Goal: Check status: Check status

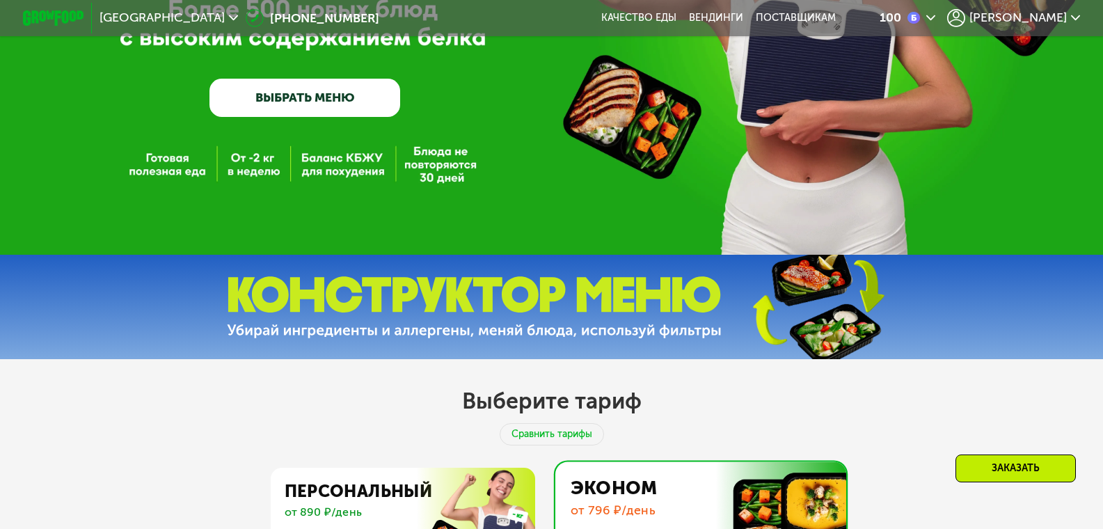
scroll to position [186, 0]
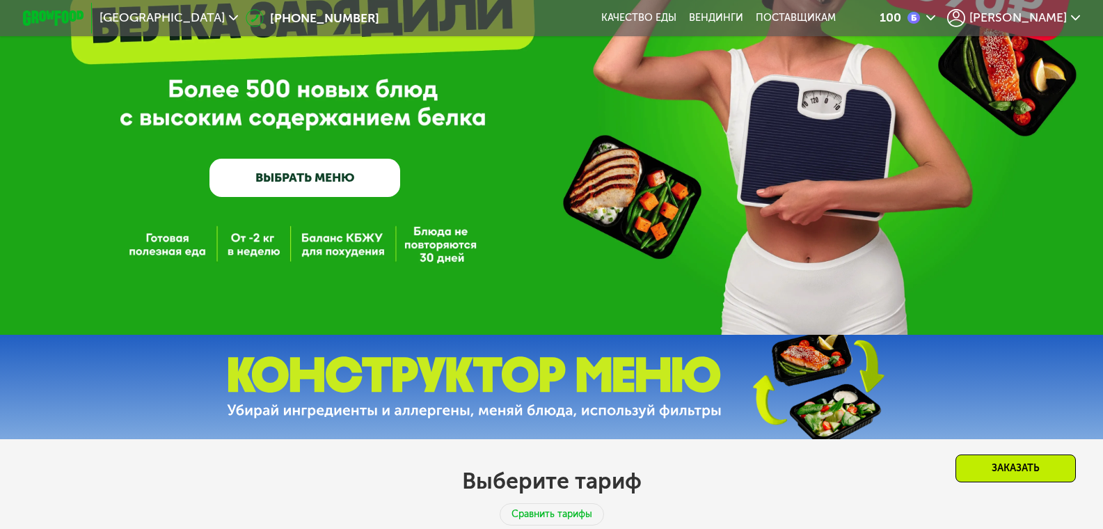
click at [1055, 15] on span "[PERSON_NAME]" at bounding box center [1017, 18] width 97 height 13
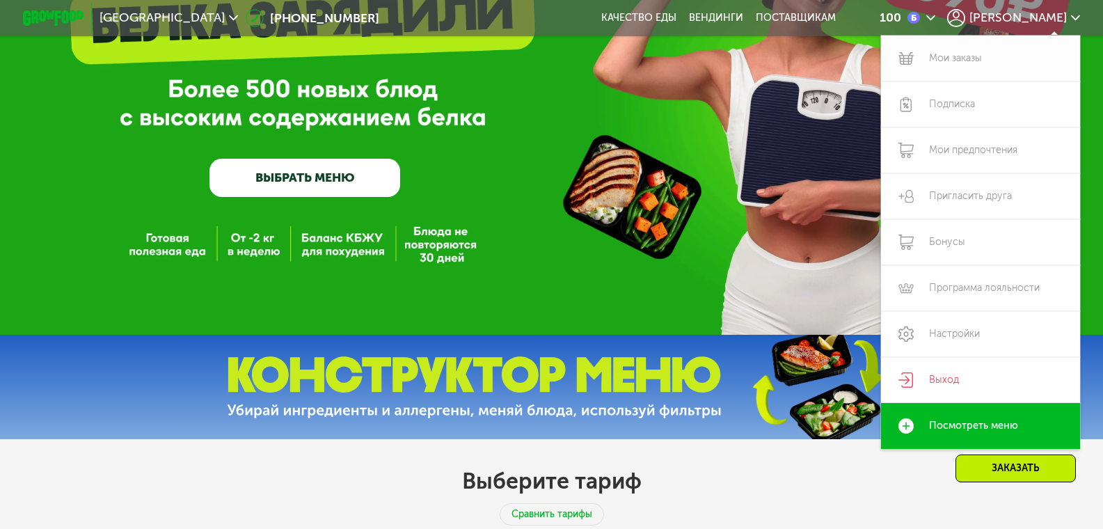
click at [957, 63] on link "Мои заказы" at bounding box center [980, 58] width 199 height 46
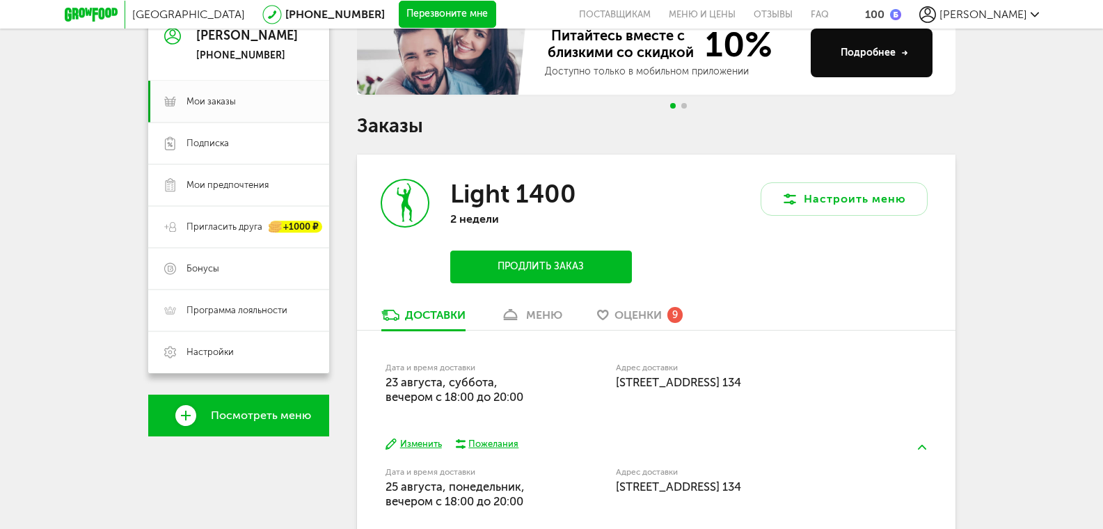
scroll to position [139, 0]
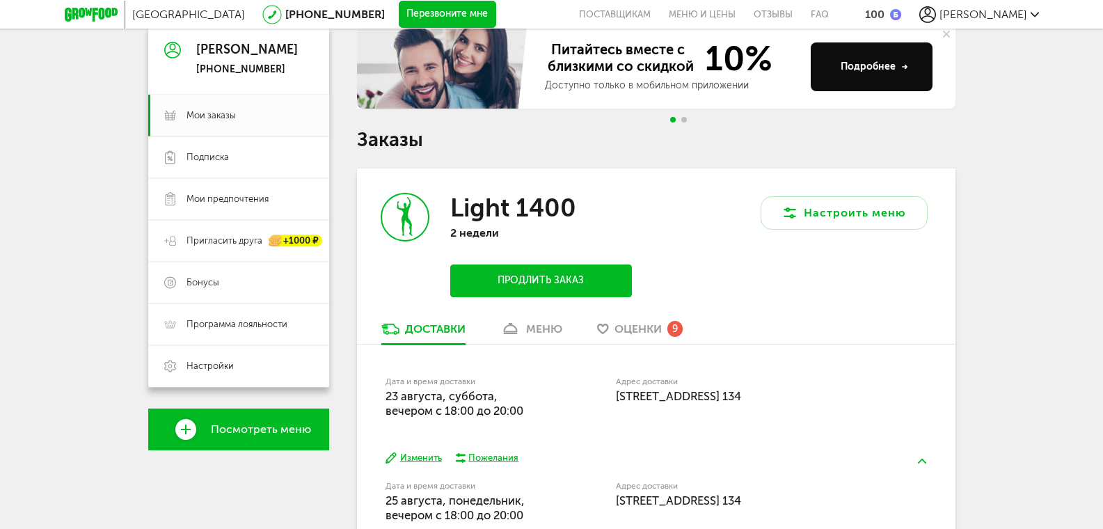
click at [547, 333] on div "меню" at bounding box center [544, 328] width 36 height 13
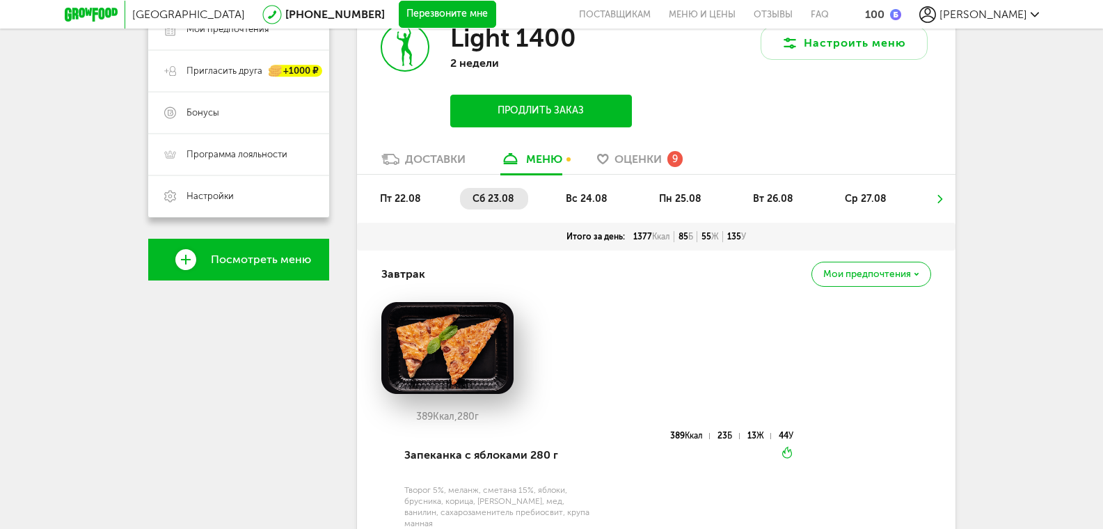
scroll to position [296, 0]
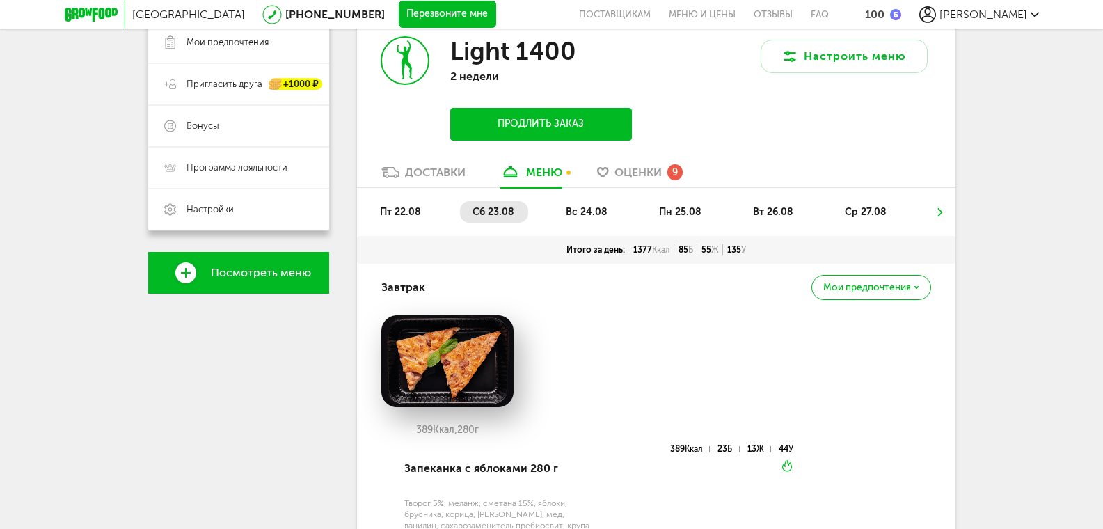
click at [591, 215] on span "вс 24.08" at bounding box center [587, 212] width 42 height 12
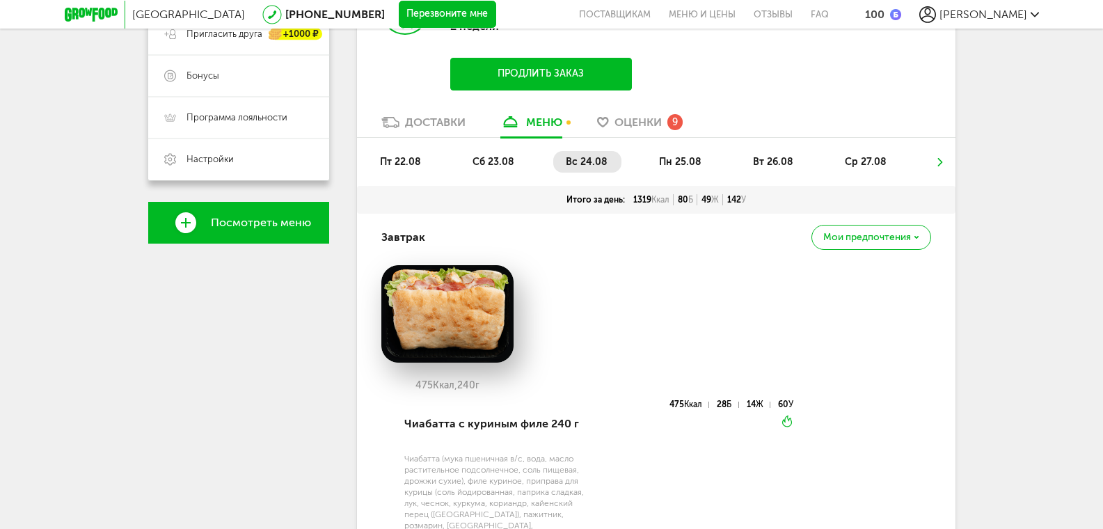
scroll to position [342, 0]
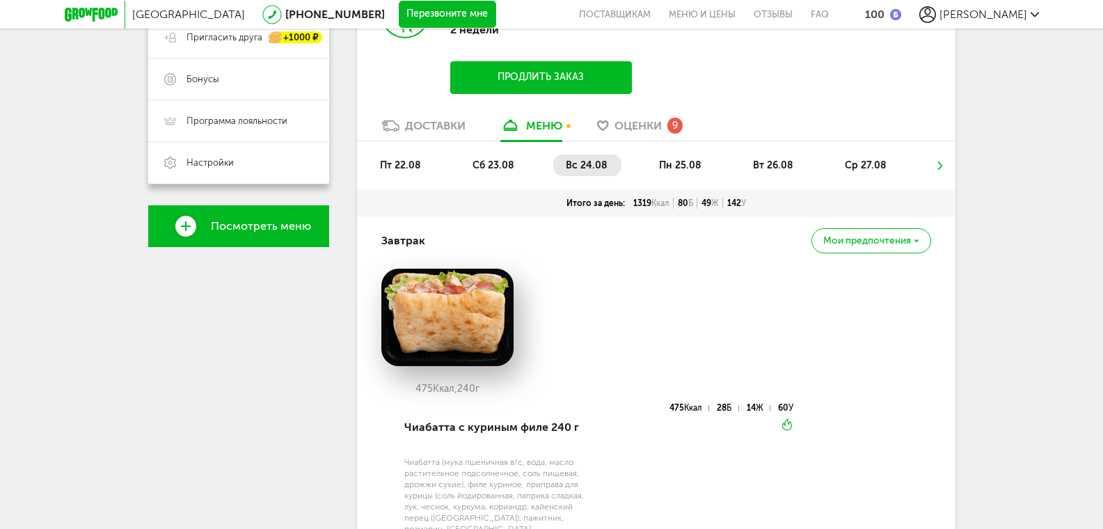
click at [672, 166] on span "пн 25.08" at bounding box center [680, 165] width 42 height 12
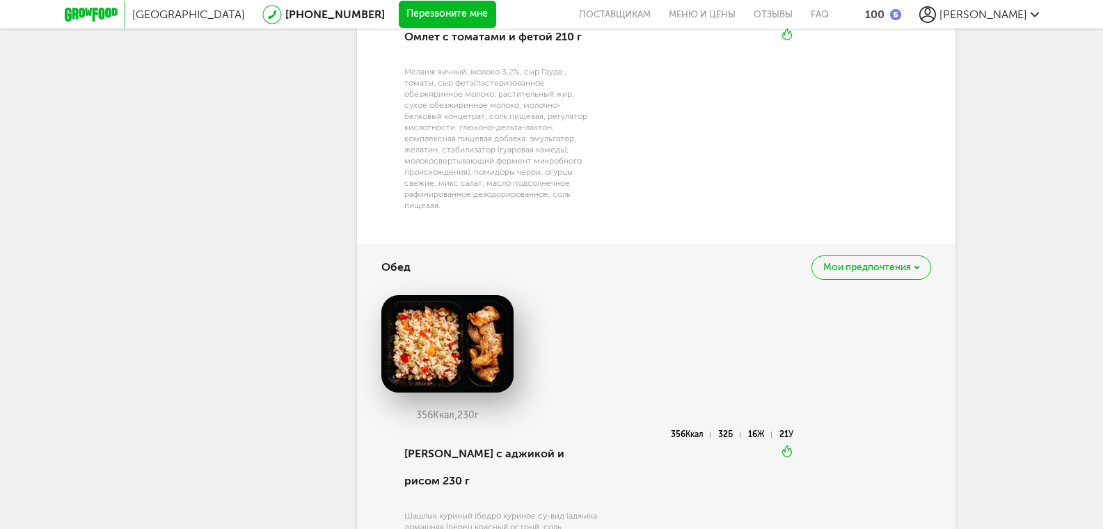
scroll to position [760, 0]
